Goal: Task Accomplishment & Management: Use online tool/utility

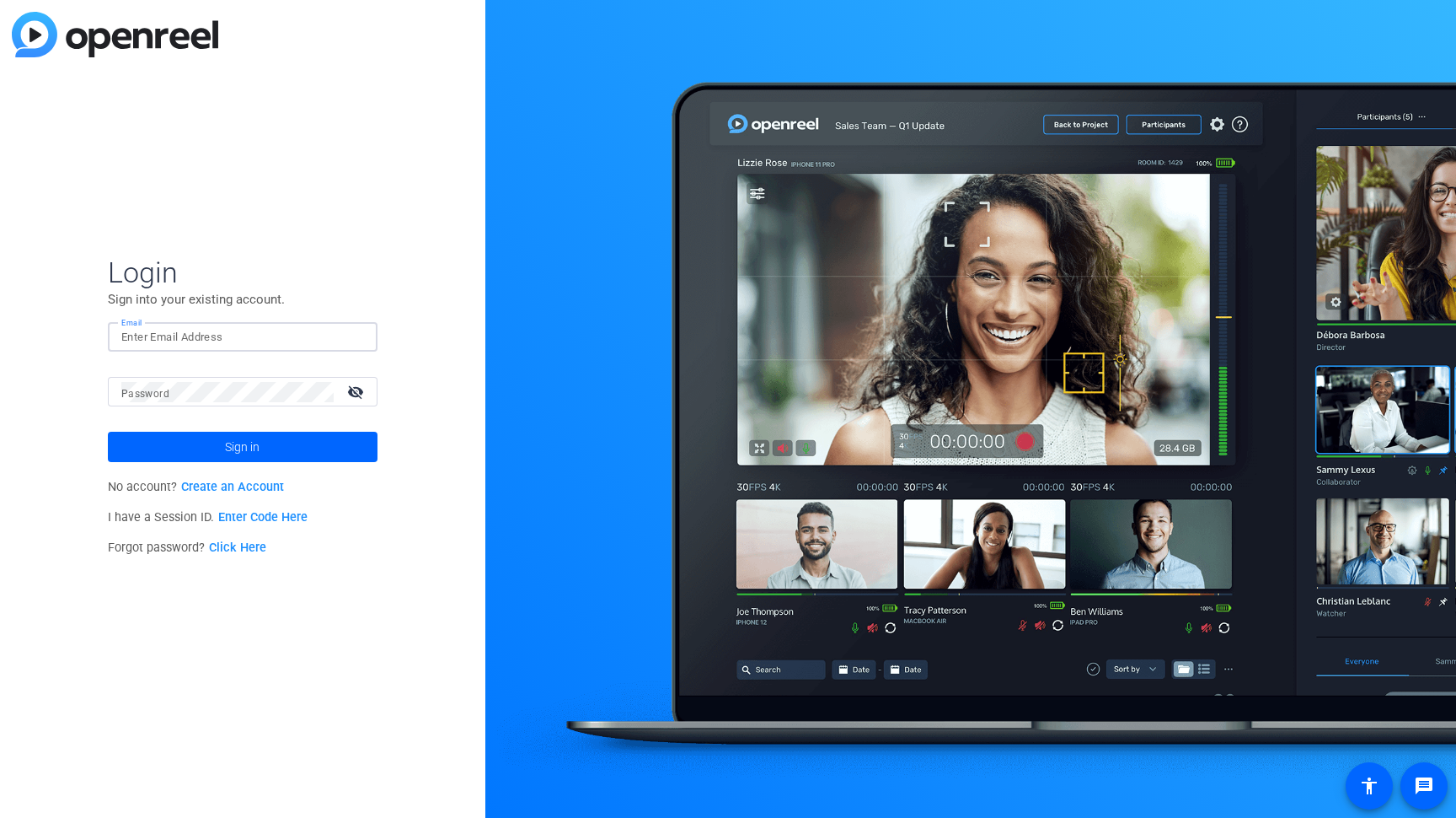
click at [261, 340] on input "Email" at bounding box center [242, 337] width 243 height 20
click at [215, 324] on div at bounding box center [242, 337] width 243 height 29
type input "[EMAIL_ADDRESS][PERSON_NAME][DOMAIN_NAME]"
click at [108, 431] on button "Sign in" at bounding box center [243, 446] width 269 height 30
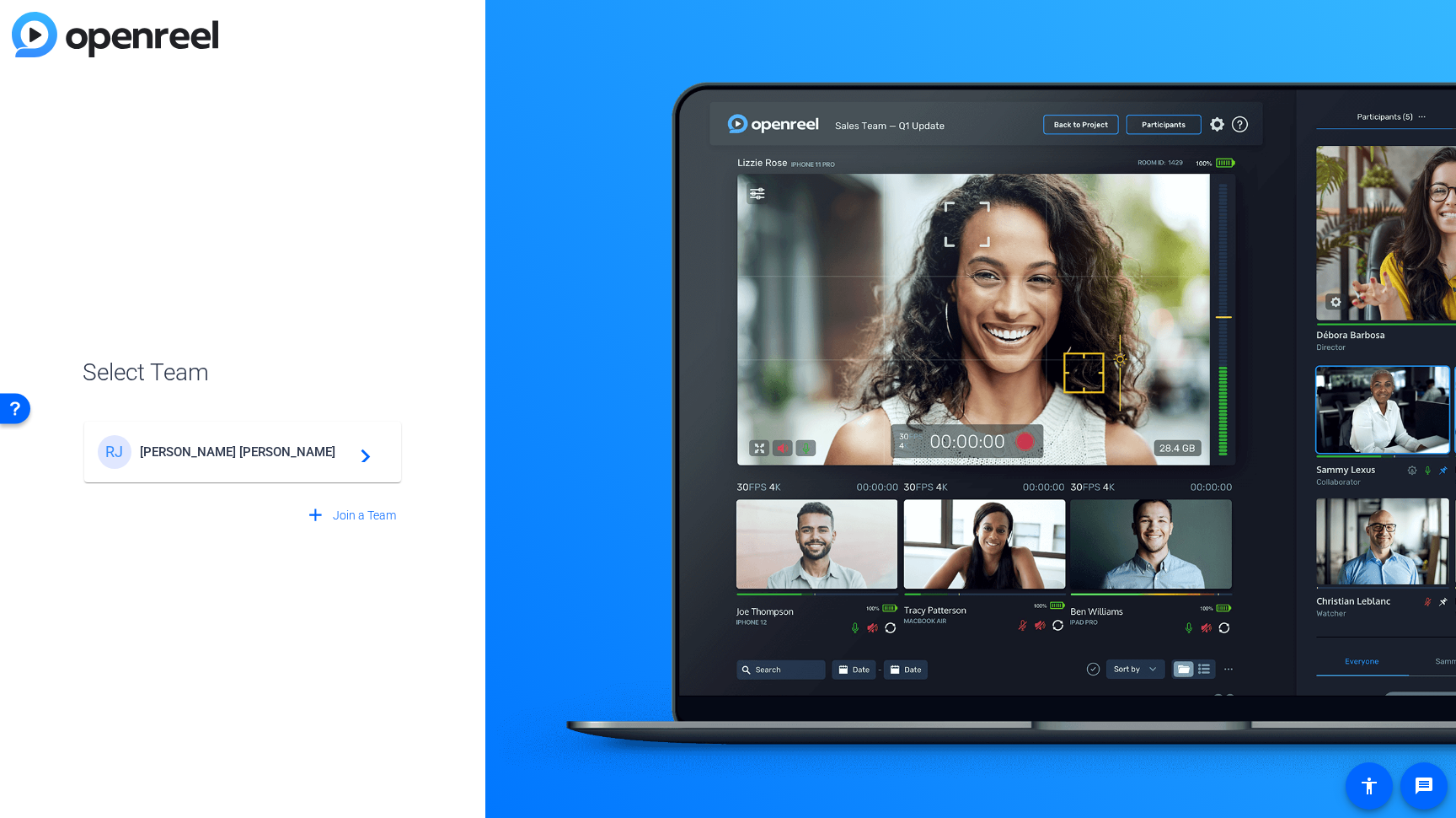
click at [212, 462] on div "[PERSON_NAME] navigate_next" at bounding box center [242, 452] width 290 height 34
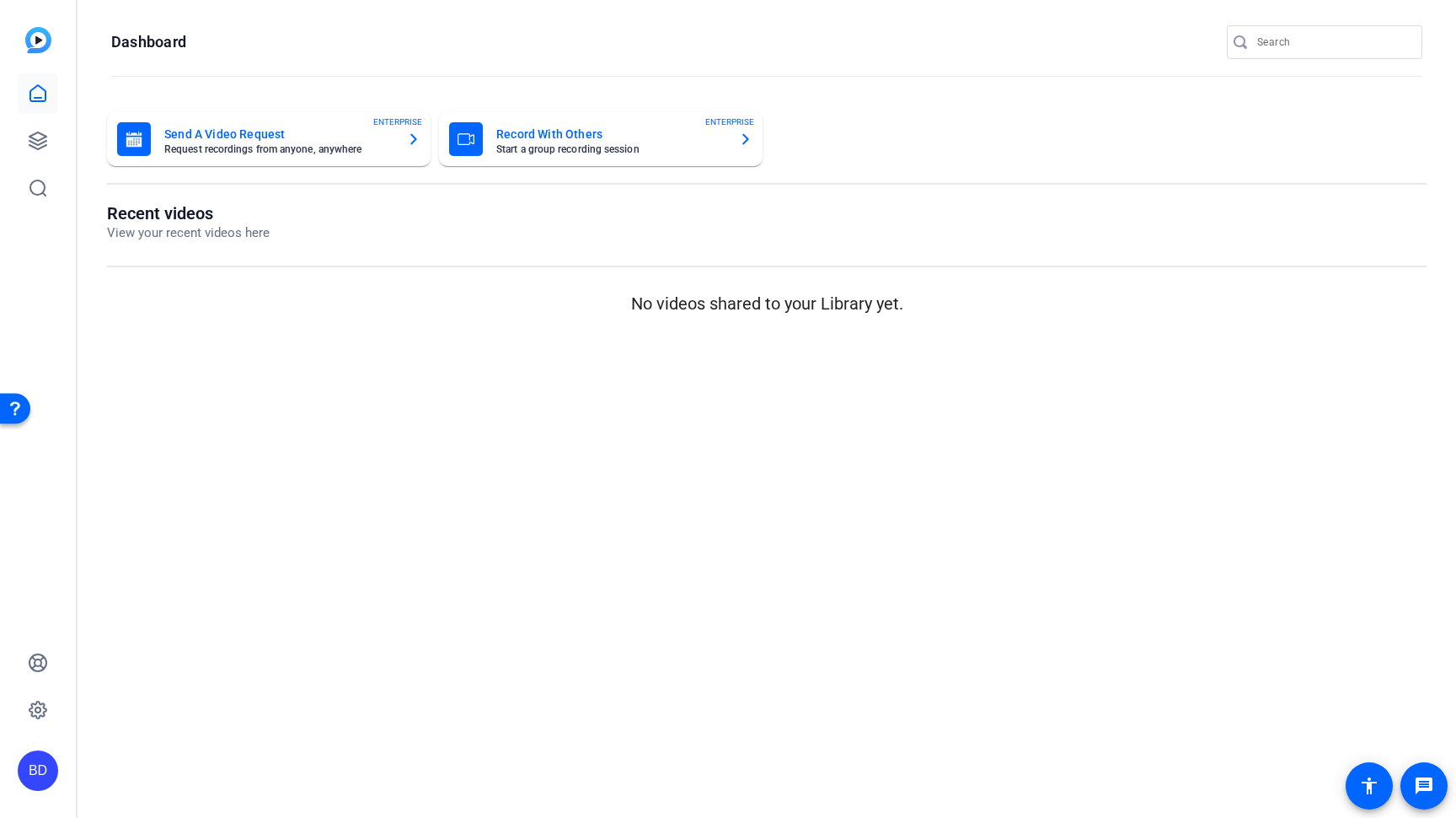
click at [292, 148] on mat-card-subtitle "Request recordings from anyone, anywhere" at bounding box center [278, 149] width 229 height 10
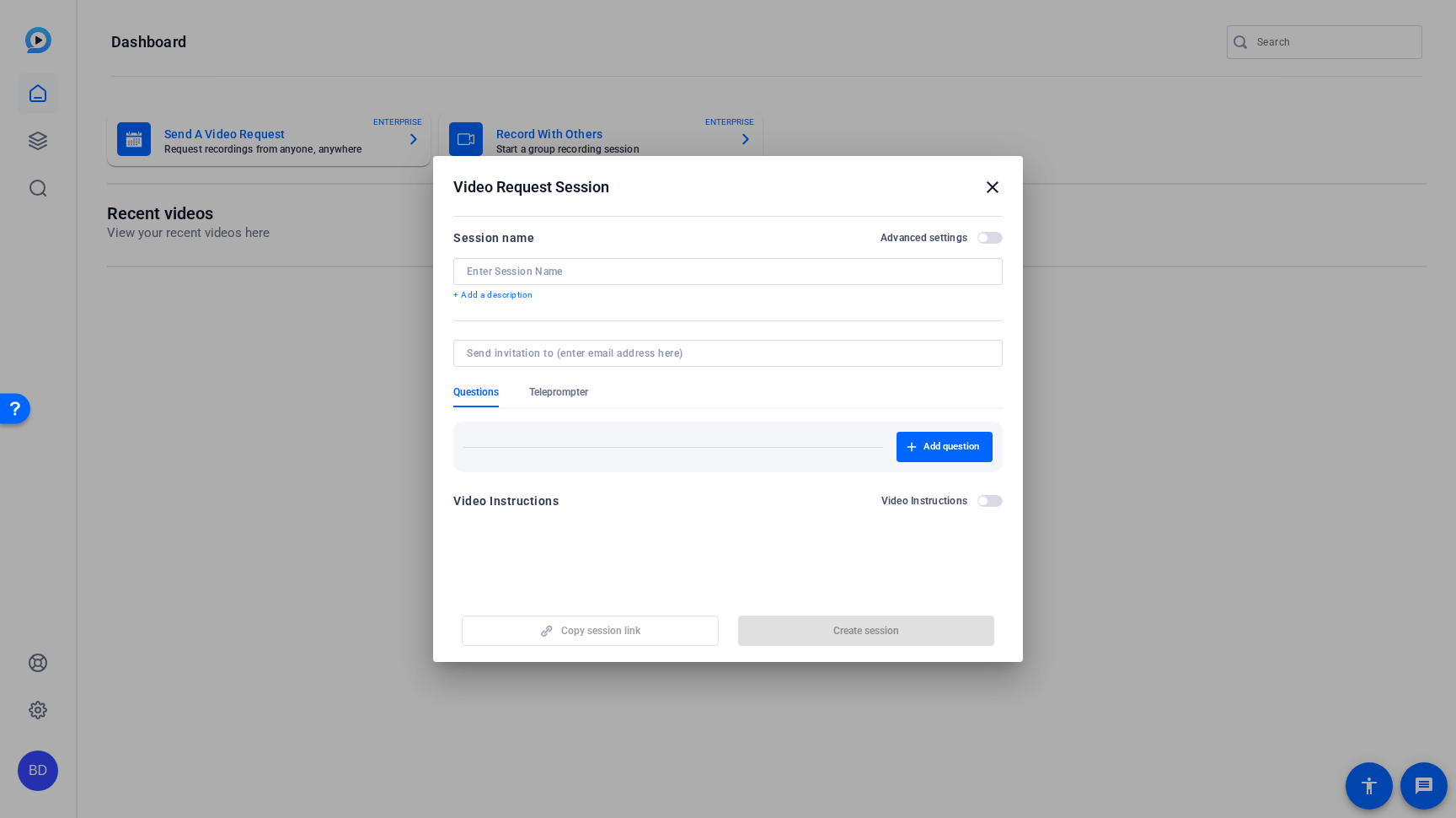
click at [558, 278] on div at bounding box center [727, 271] width 522 height 27
click at [557, 269] on input at bounding box center [727, 271] width 522 height 14
type input "WIN [DATE]"
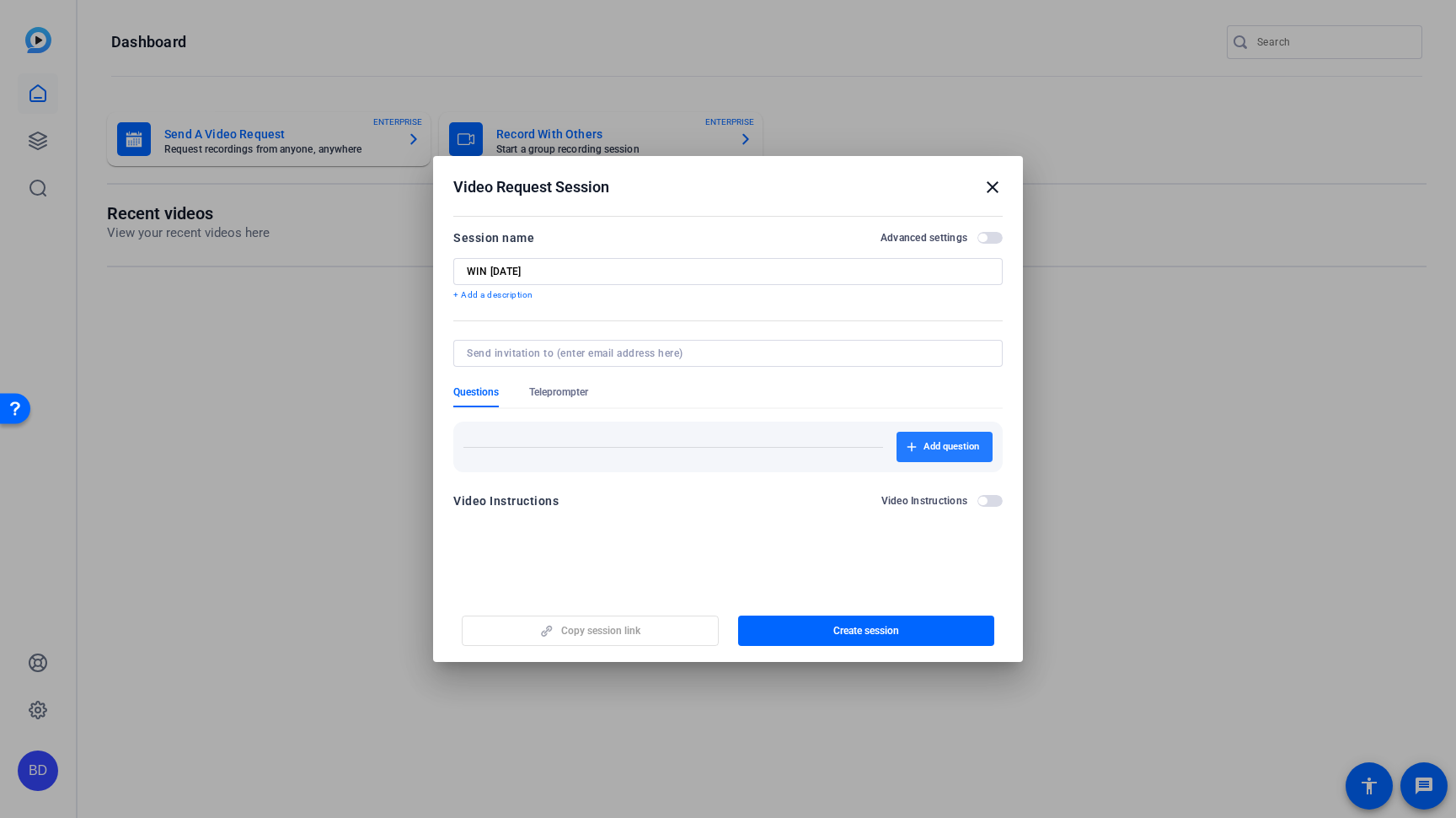
click at [964, 443] on span "Add question" at bounding box center [950, 447] width 56 height 14
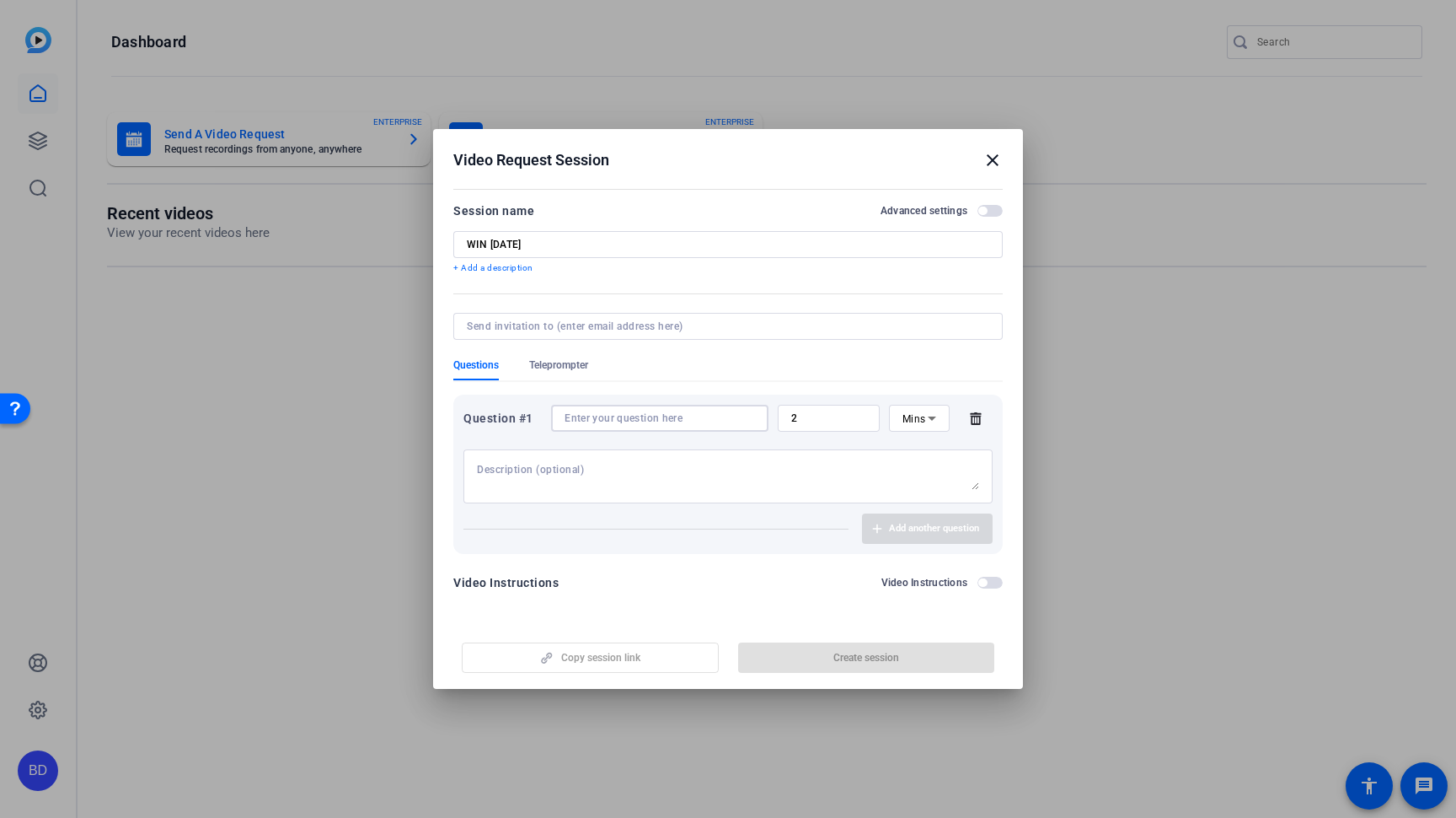
click at [639, 419] on input at bounding box center [660, 418] width 190 height 14
paste input "What inspired you to join the Women’s Inclusion Network?"
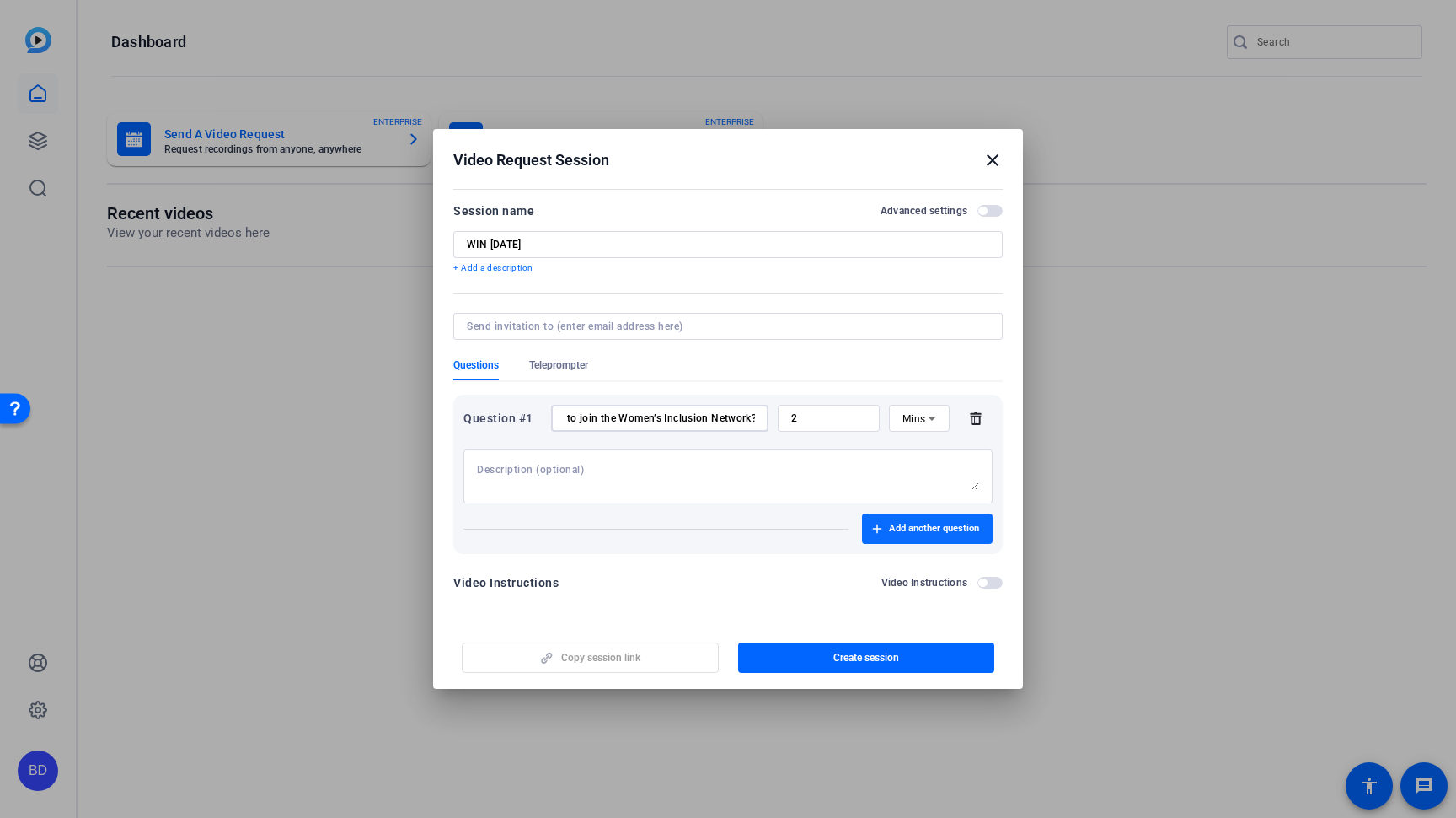
type input "What inspired you to join the Women’s Inclusion Network?"
click at [930, 536] on span "button" at bounding box center [927, 528] width 131 height 40
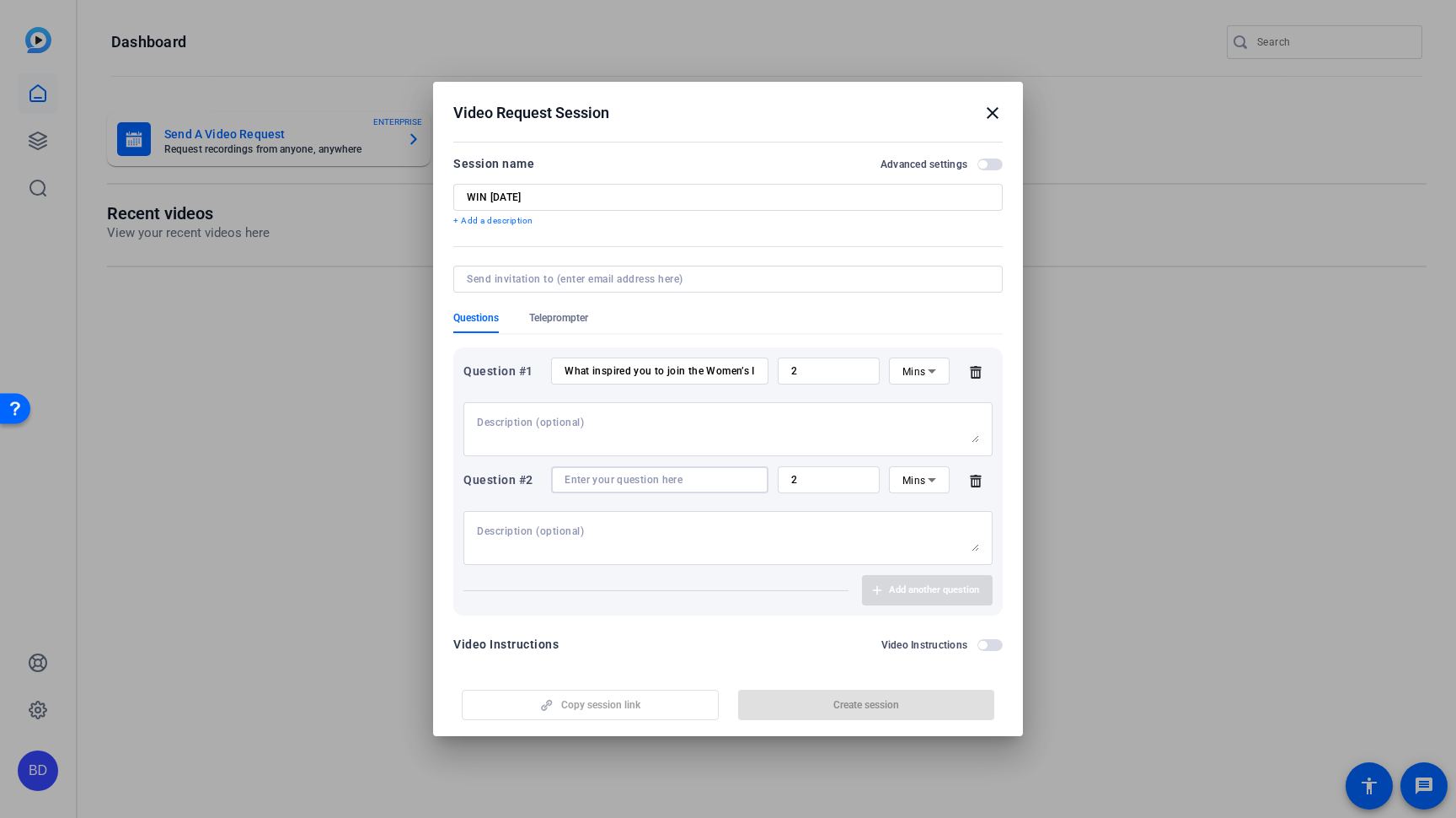
click at [617, 477] on input at bounding box center [660, 479] width 190 height 14
paste input "How has being part of WIN helped you grow—professionally, personally, or both?"
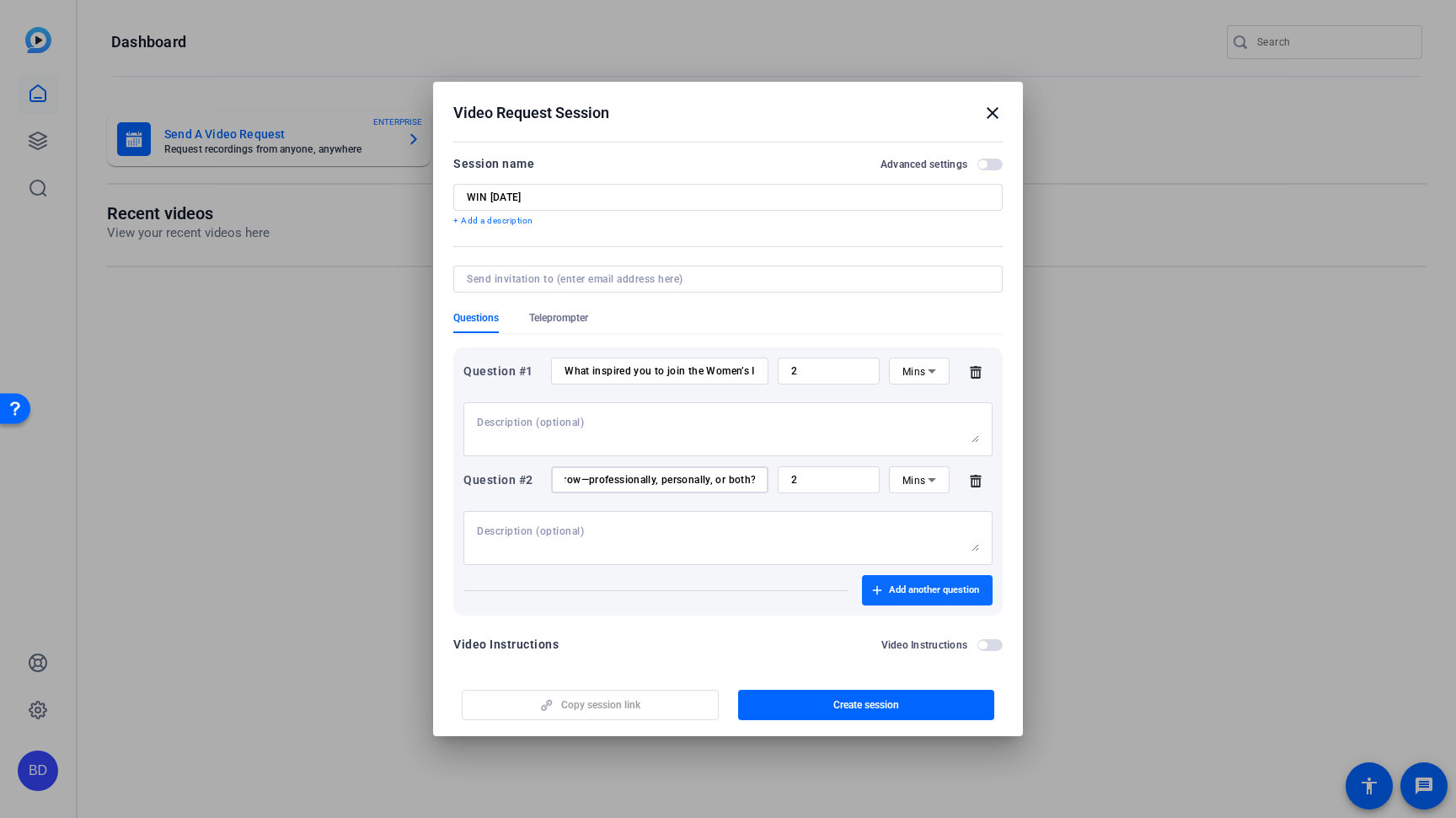
type input "How has being part of WIN helped you grow—professionally, personally, or both?"
click at [910, 590] on span "Add another question" at bounding box center [934, 591] width 90 height 14
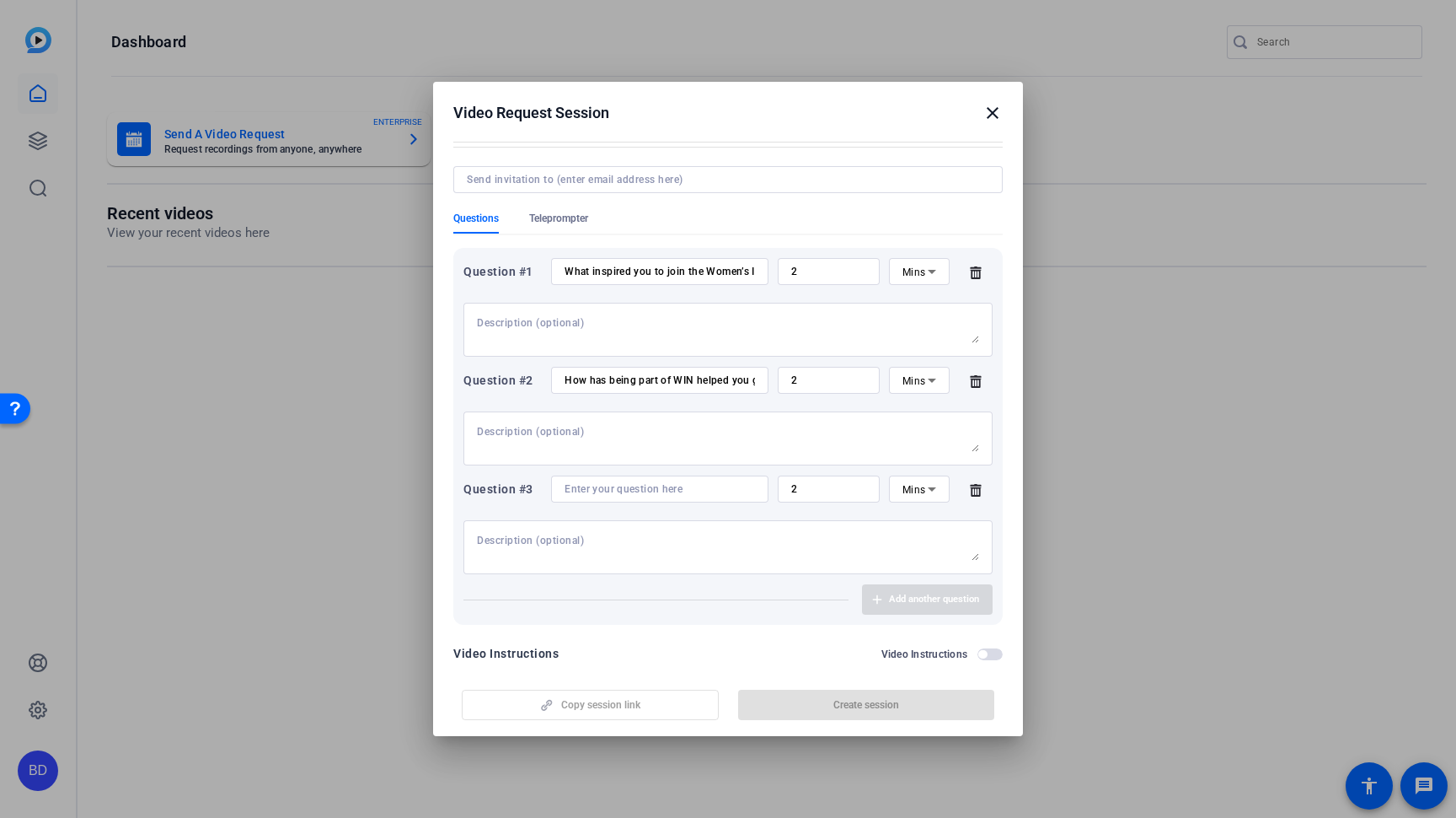
scroll to position [123, 0]
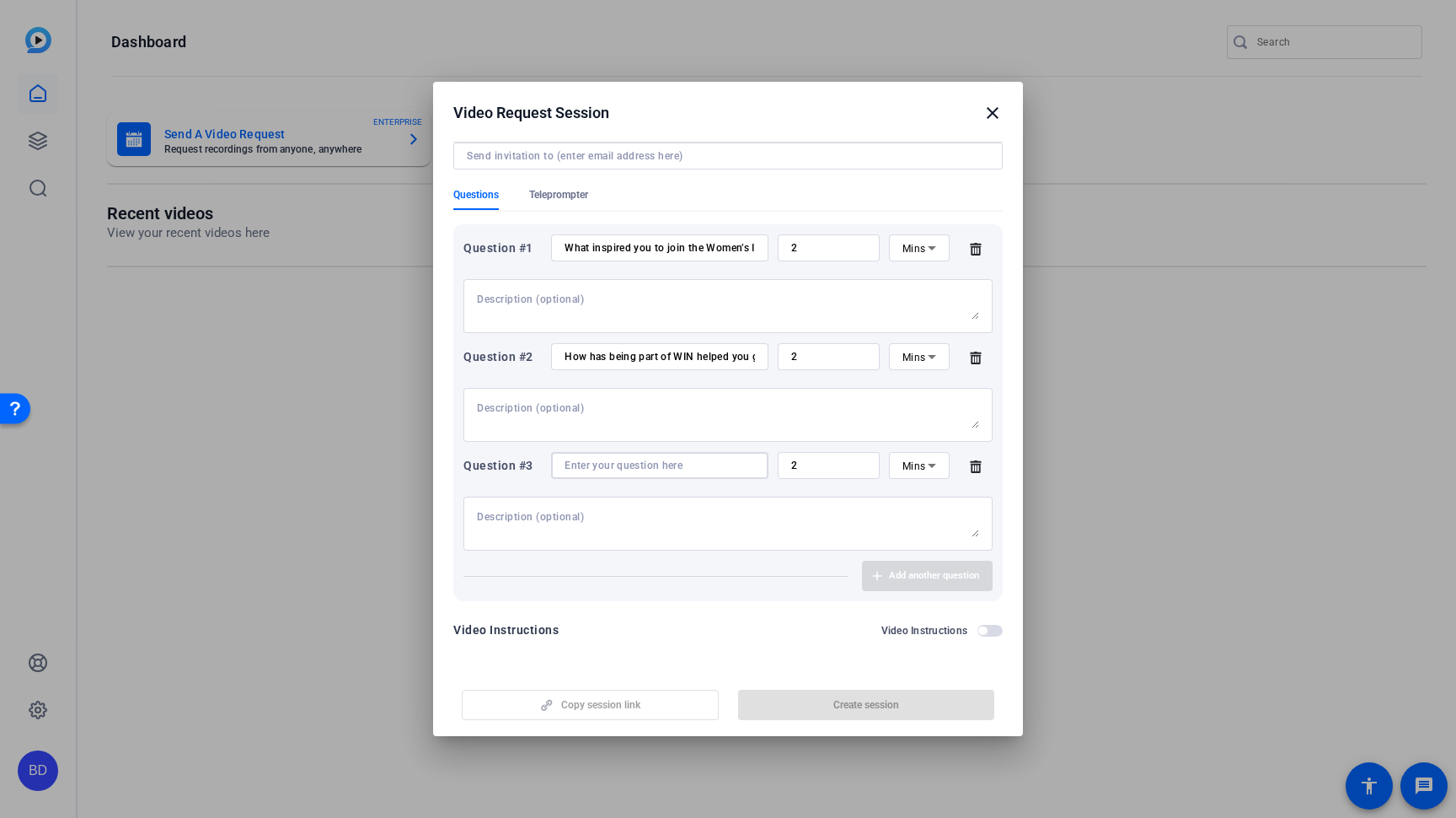
click at [620, 464] on input at bounding box center [660, 466] width 190 height 14
paste input "What career development or leadership opportunities have opened up for you thro…"
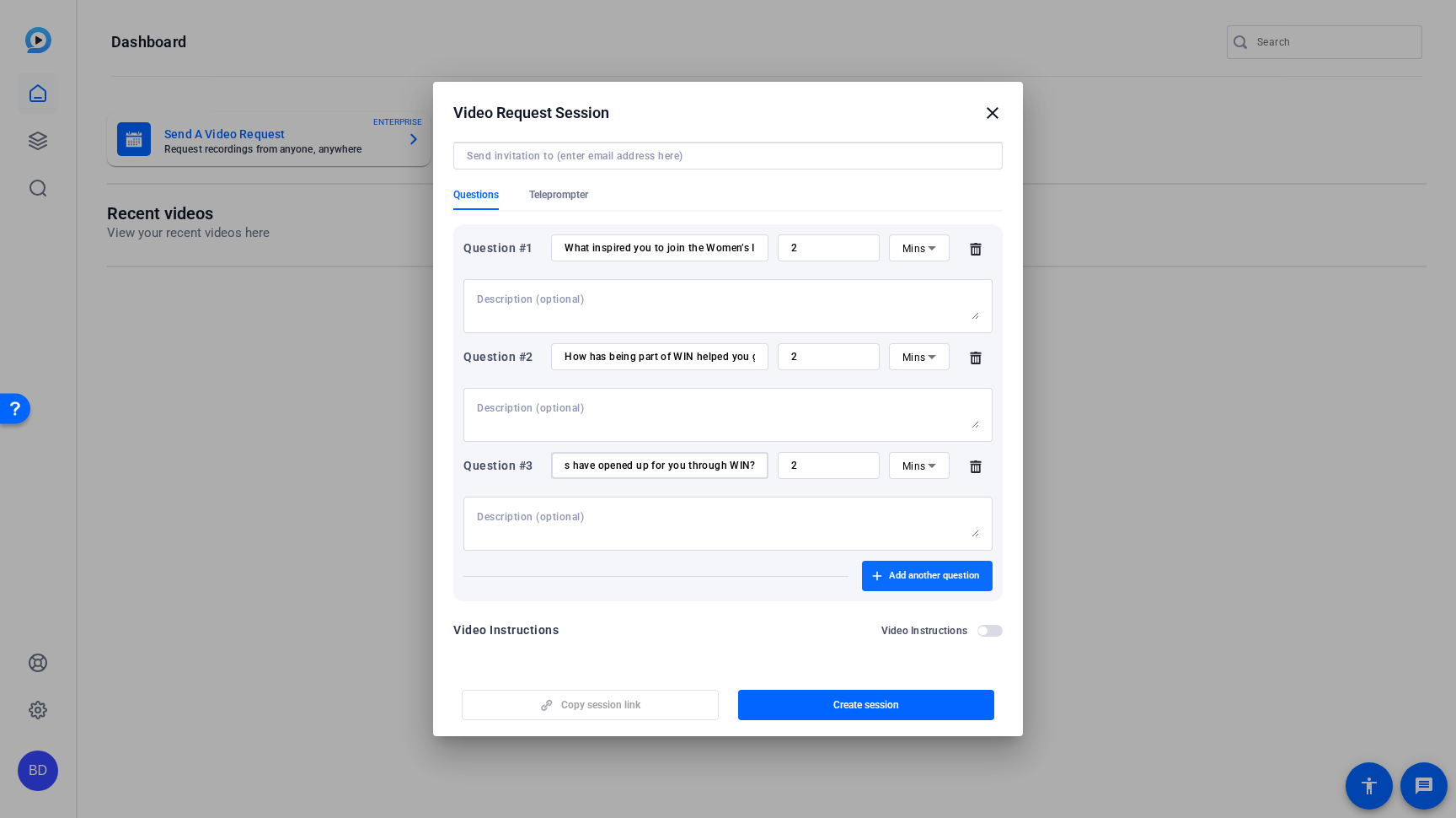
type input "What career development or leadership opportunities have opened up for you thro…"
click at [946, 571] on span "Add another question" at bounding box center [934, 576] width 90 height 14
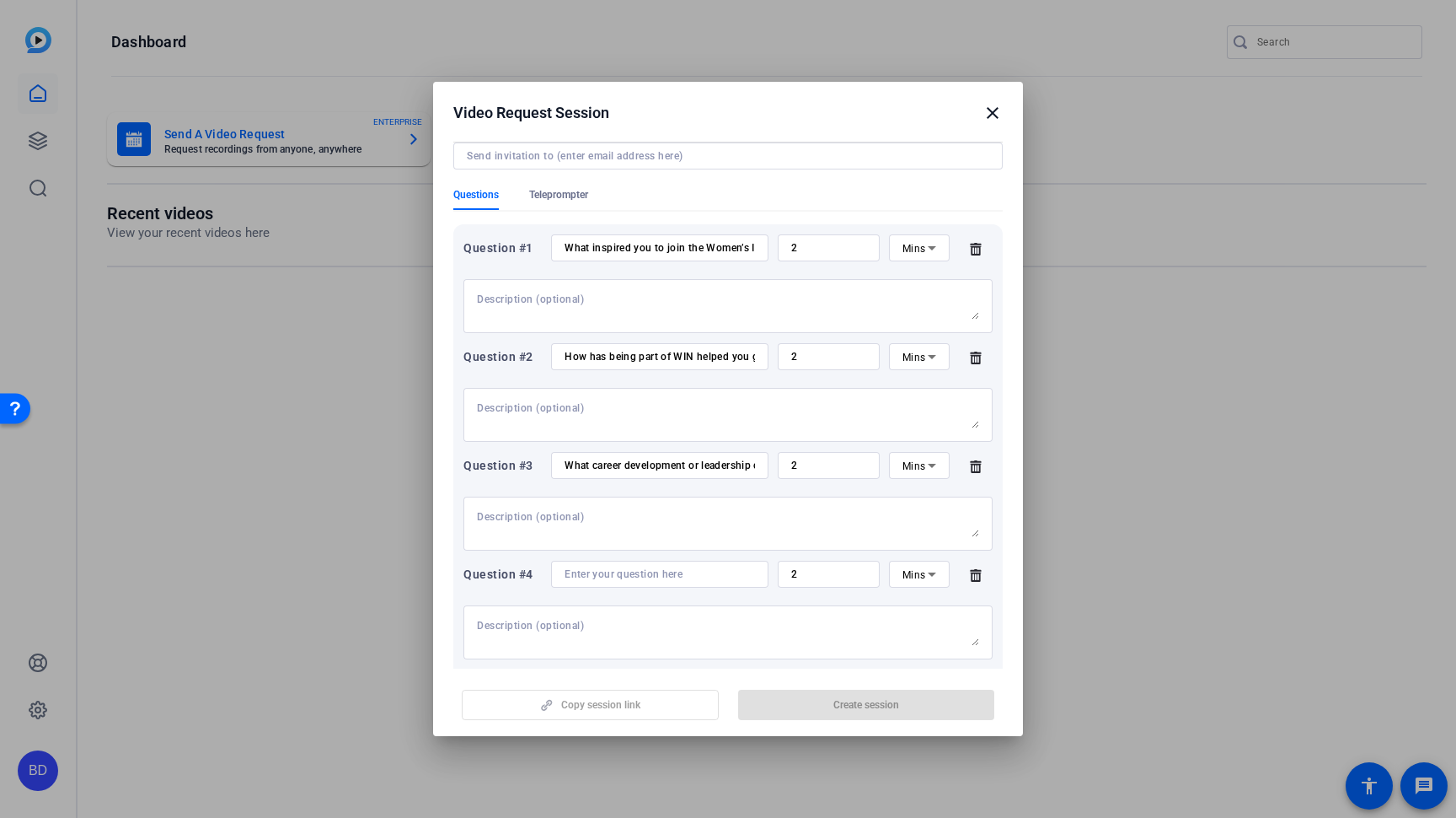
click at [658, 569] on input at bounding box center [660, 574] width 190 height 14
paste input "What’s the most empowering or unforgettable part of your WIN experience?"
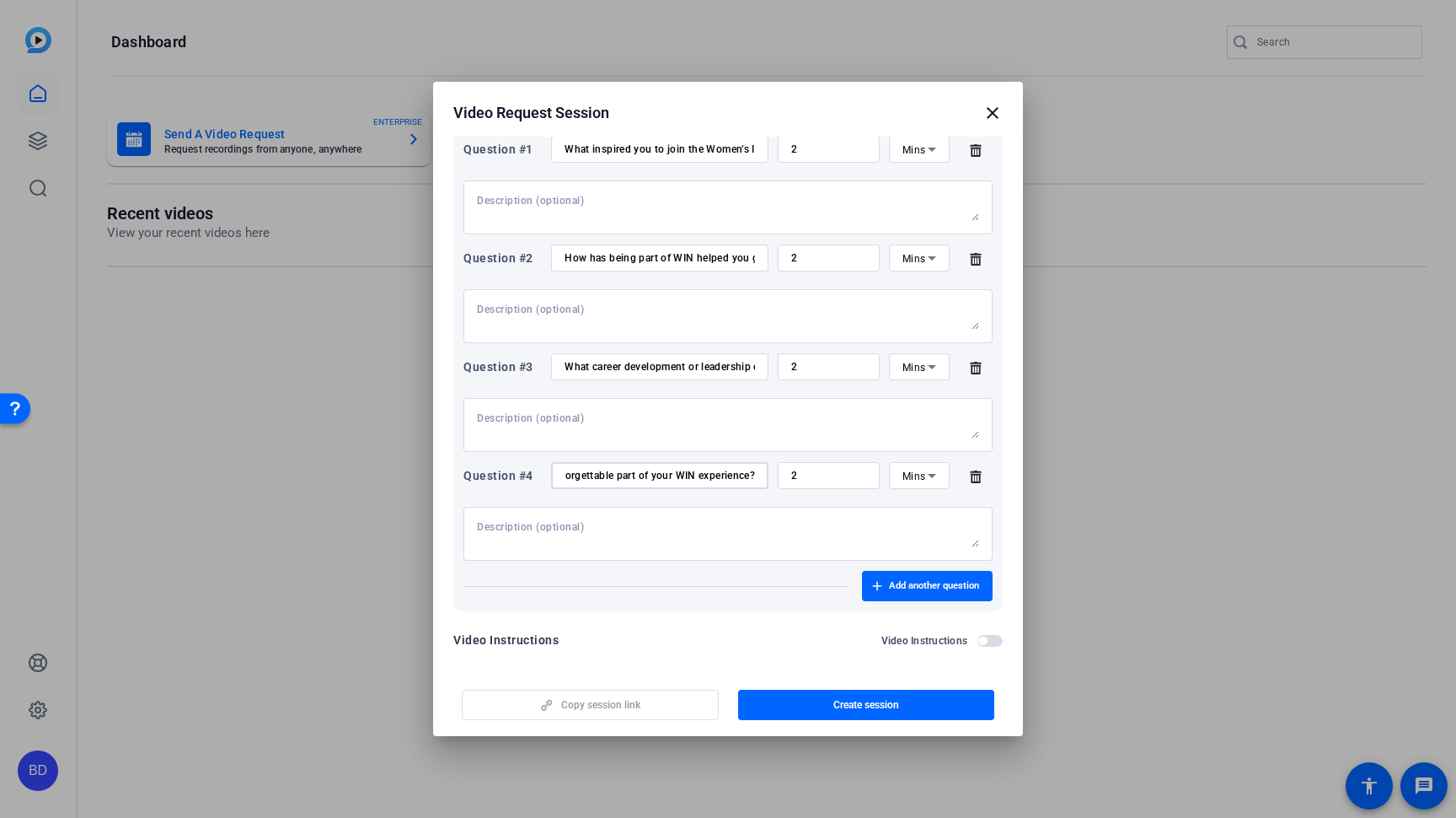
scroll to position [231, 0]
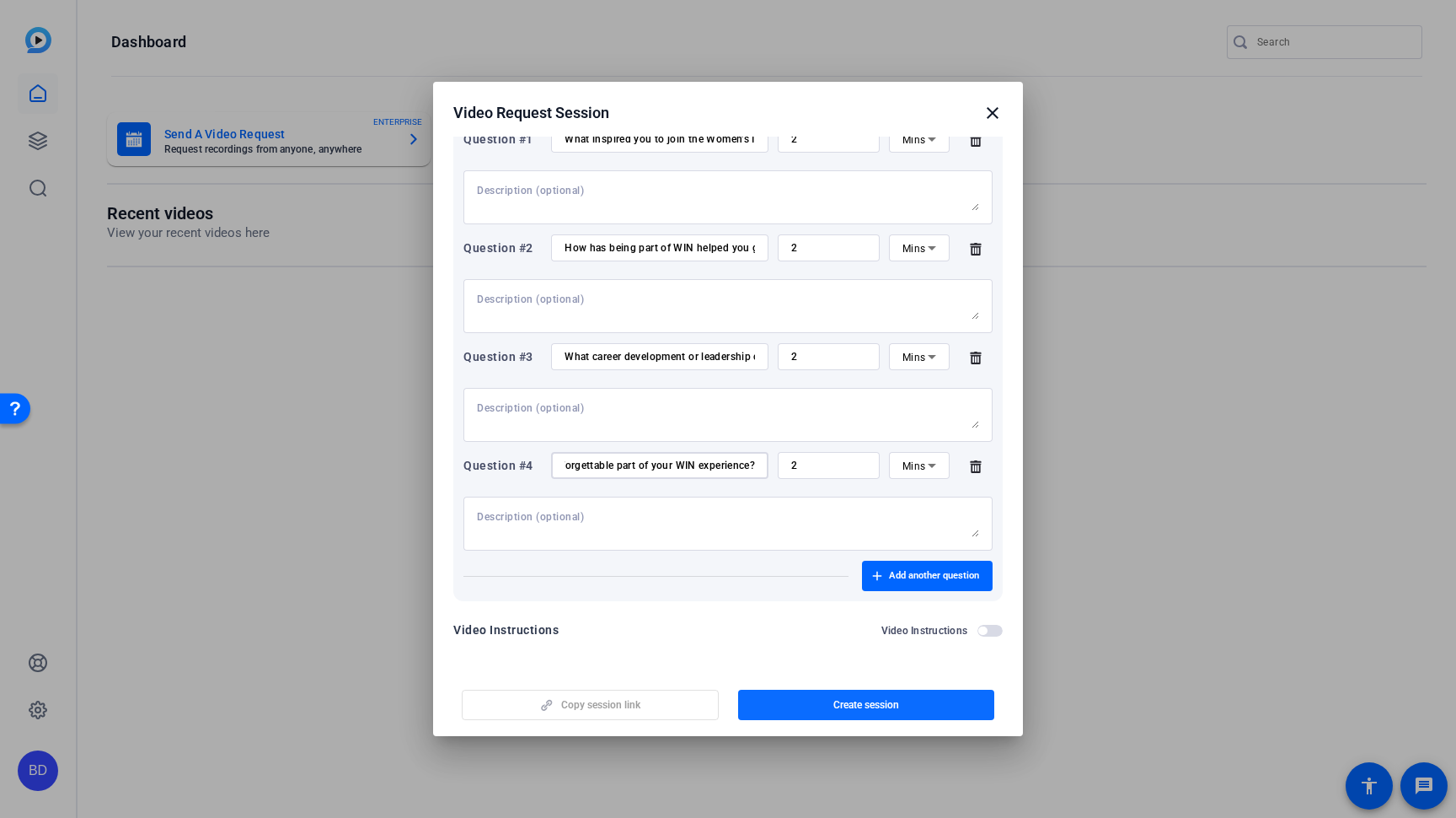
type input "What’s the most empowering or unforgettable part of your WIN experience?"
click at [844, 704] on span "Create session" at bounding box center [866, 705] width 65 height 14
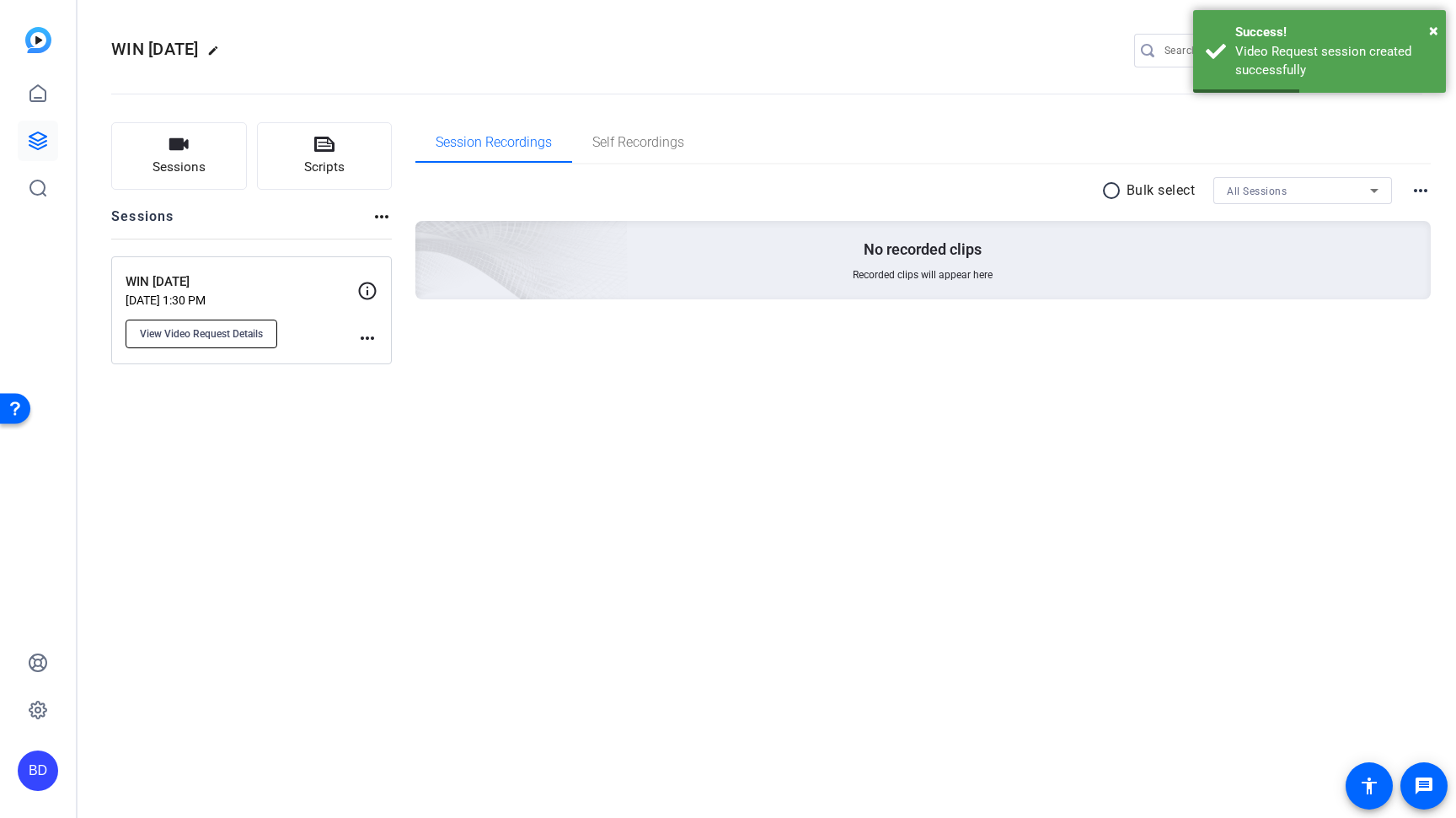
click at [226, 334] on span "View Video Request Details" at bounding box center [201, 334] width 123 height 14
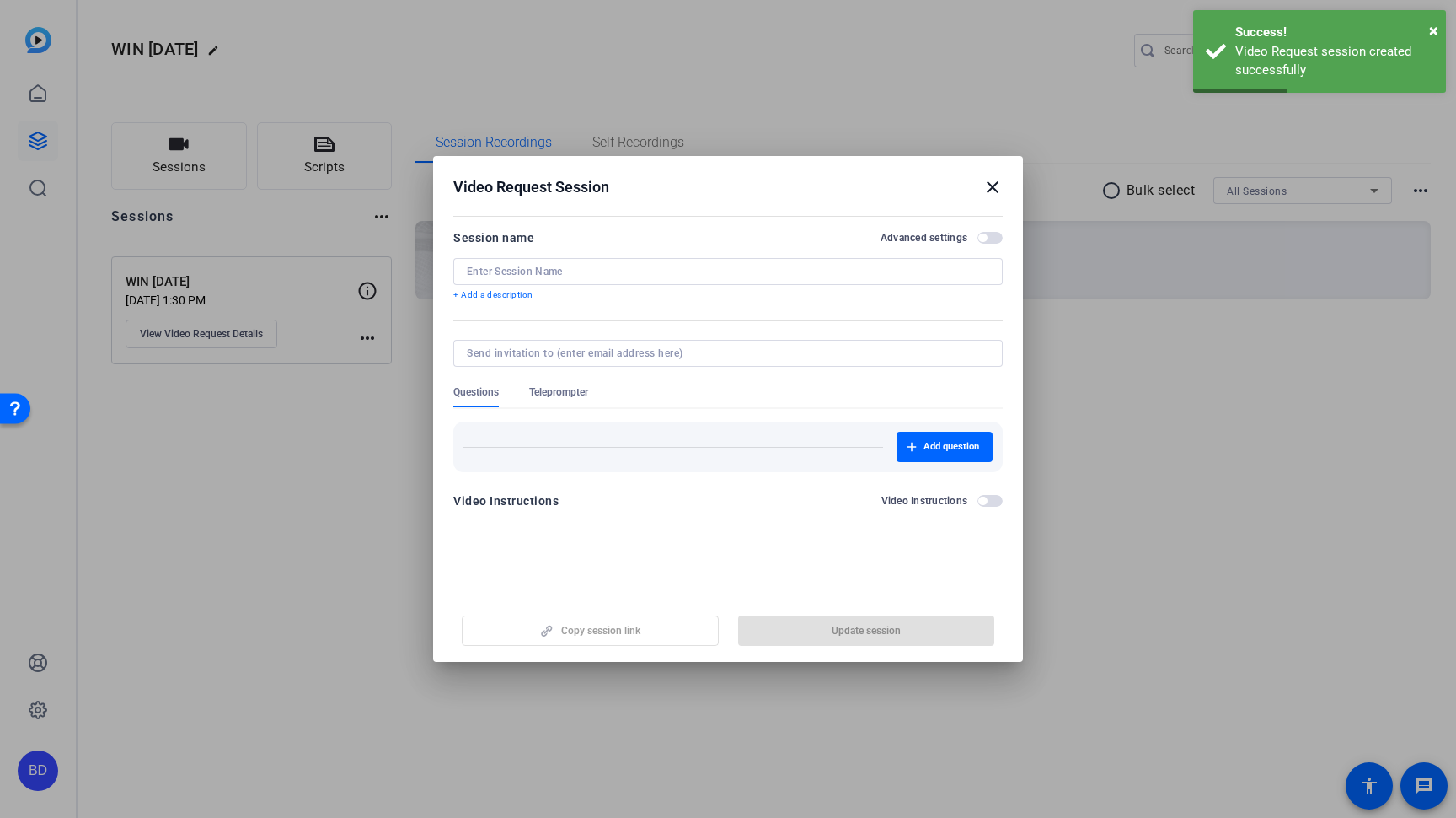
type input "WIN [DATE]"
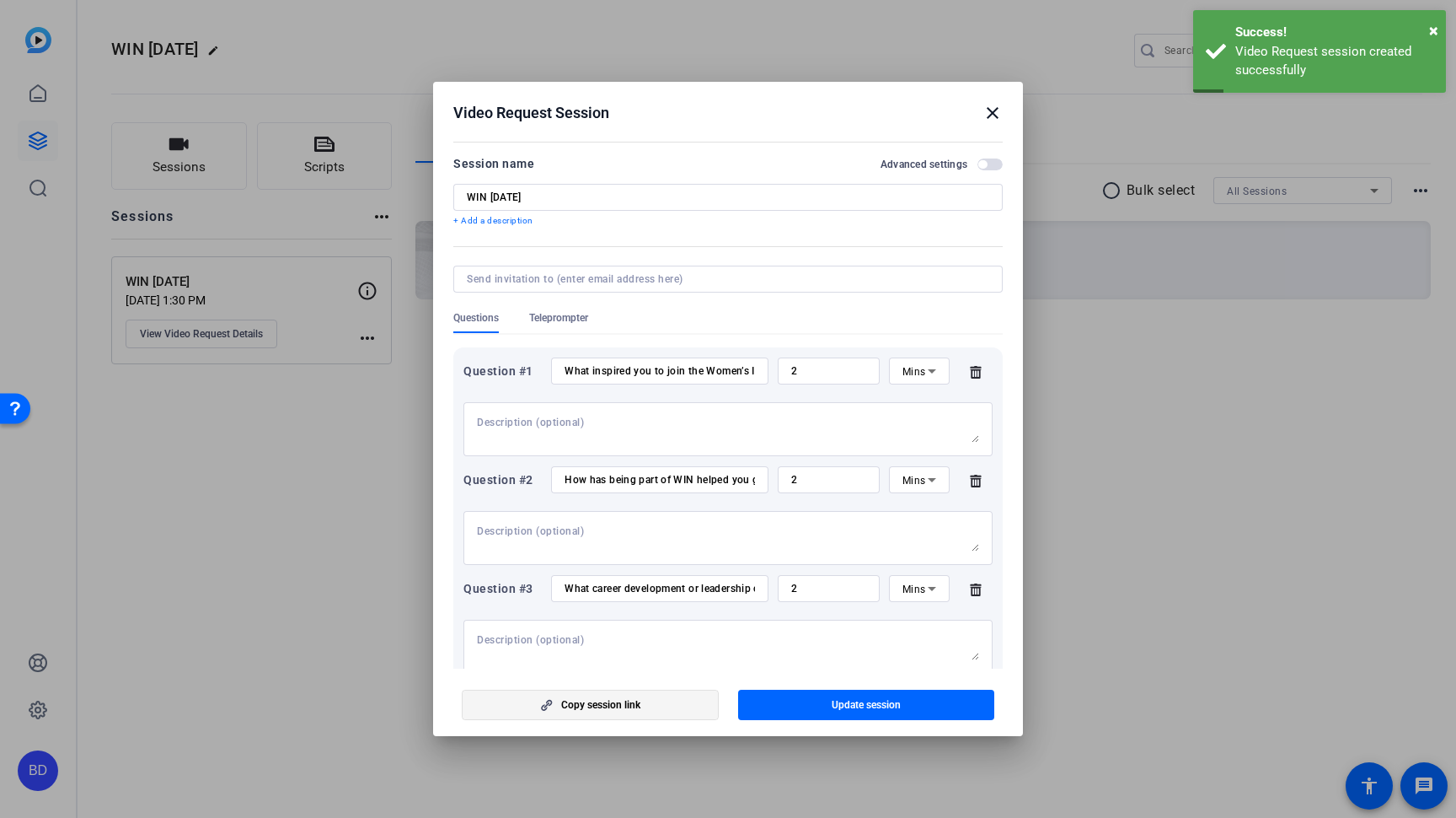
click at [634, 700] on span "Copy session link" at bounding box center [600, 705] width 79 height 14
